Goal: Check status: Check status

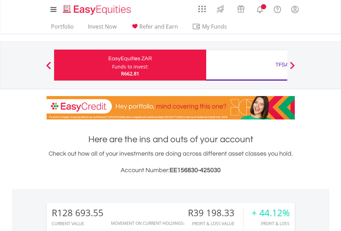
scroll to position [66, 108]
click at [112, 65] on div "Funds to invest:" at bounding box center [130, 66] width 37 height 7
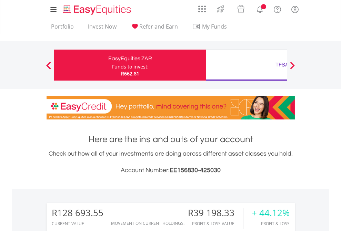
scroll to position [543, 0]
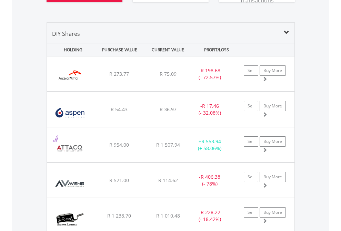
scroll to position [795, 0]
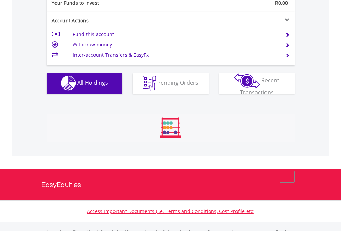
scroll to position [683, 0]
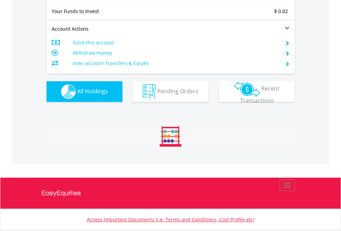
scroll to position [66, 108]
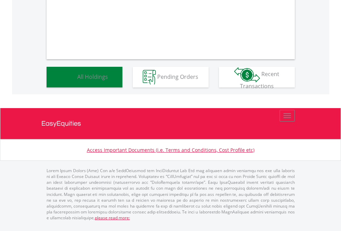
click at [77, 80] on span "All Holdings" at bounding box center [92, 77] width 31 height 8
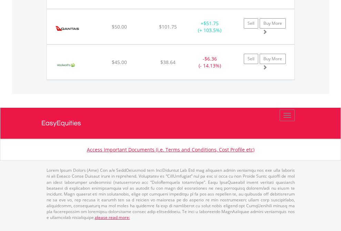
scroll to position [66, 108]
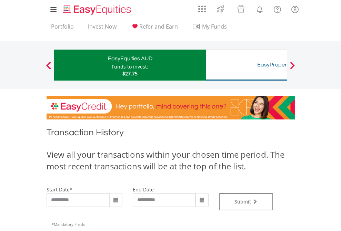
type input "**********"
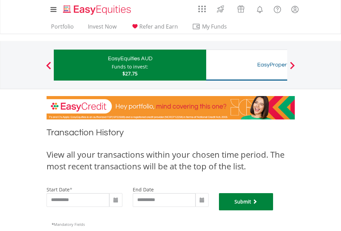
click at [274, 211] on button "Submit" at bounding box center [246, 202] width 54 height 17
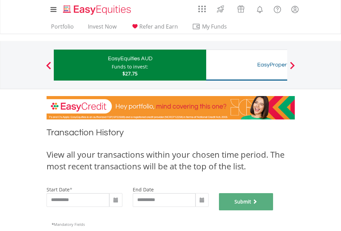
scroll to position [280, 0]
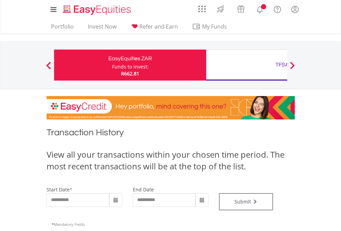
click at [247, 65] on div "TFSA" at bounding box center [282, 65] width 144 height 10
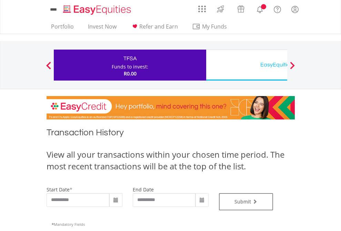
type input "**********"
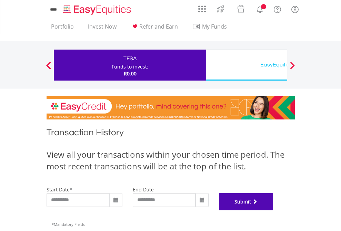
click at [274, 211] on button "Submit" at bounding box center [246, 202] width 54 height 17
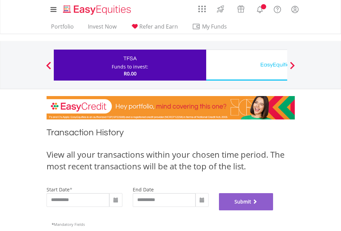
scroll to position [280, 0]
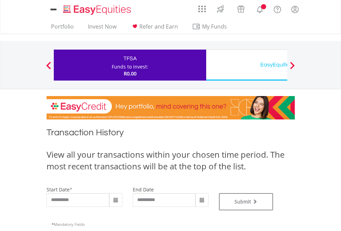
click at [247, 65] on div "EasyEquities USD" at bounding box center [282, 65] width 144 height 10
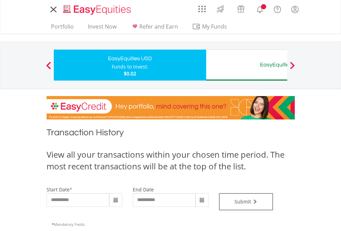
type input "**********"
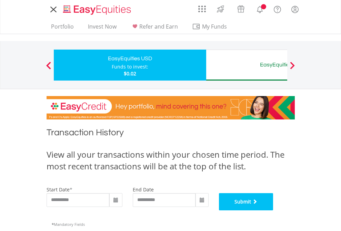
click at [274, 211] on button "Submit" at bounding box center [246, 202] width 54 height 17
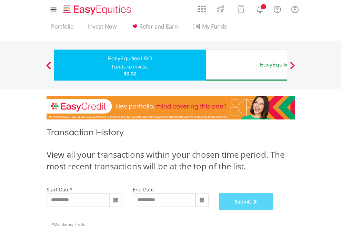
scroll to position [280, 0]
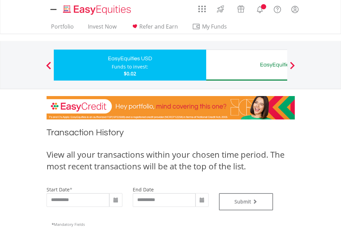
click at [247, 65] on div "EasyEquities AUD" at bounding box center [282, 65] width 144 height 10
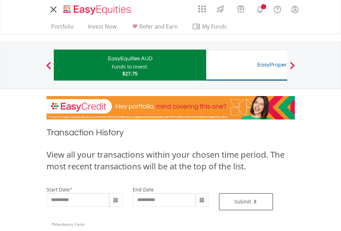
type input "**********"
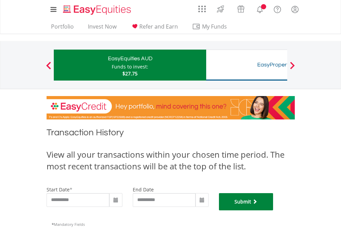
click at [274, 211] on button "Submit" at bounding box center [246, 202] width 54 height 17
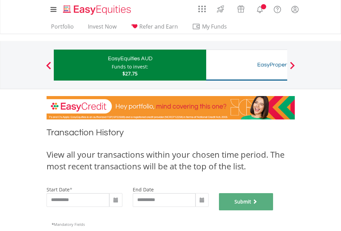
scroll to position [280, 0]
